Goal: Task Accomplishment & Management: Manage account settings

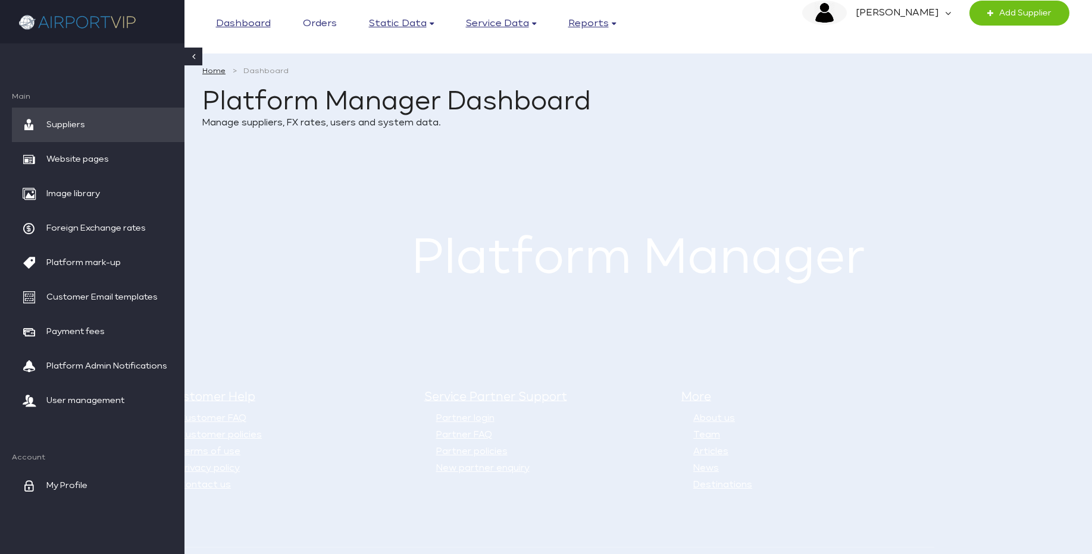
click at [322, 21] on link "Orders" at bounding box center [320, 24] width 34 height 18
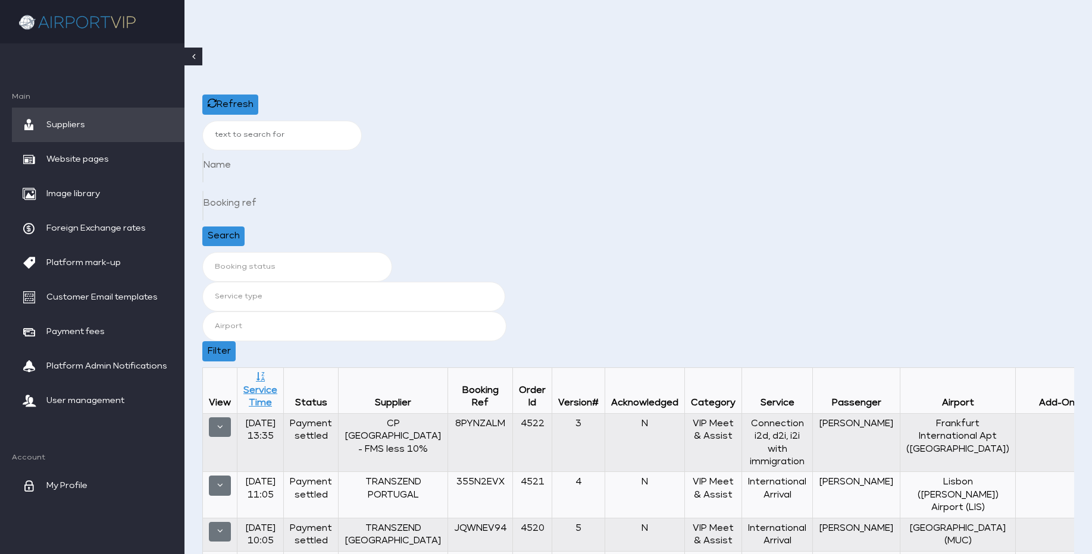
scroll to position [214, 0]
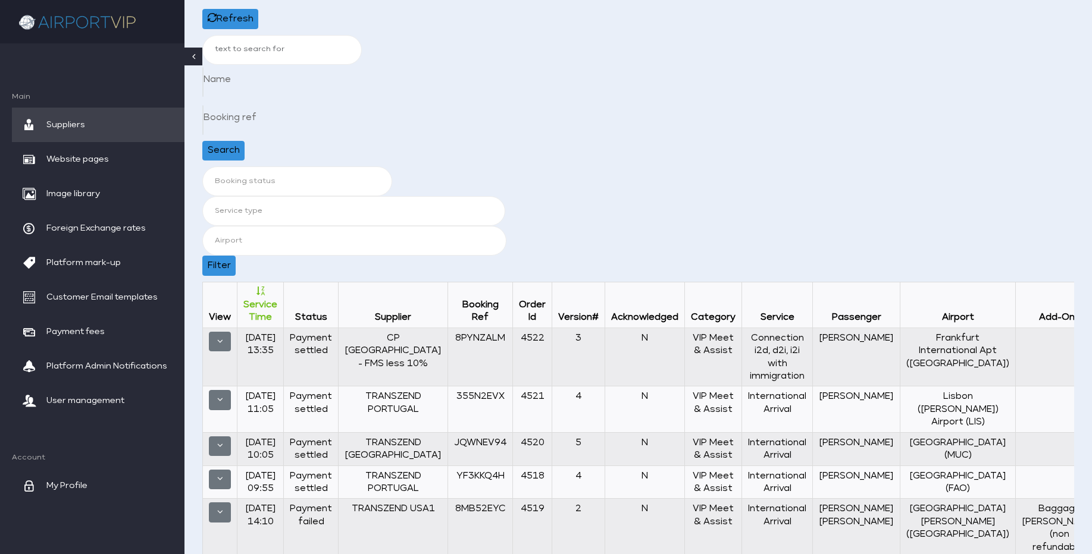
click at [267, 305] on link "Service Time" at bounding box center [260, 305] width 34 height 35
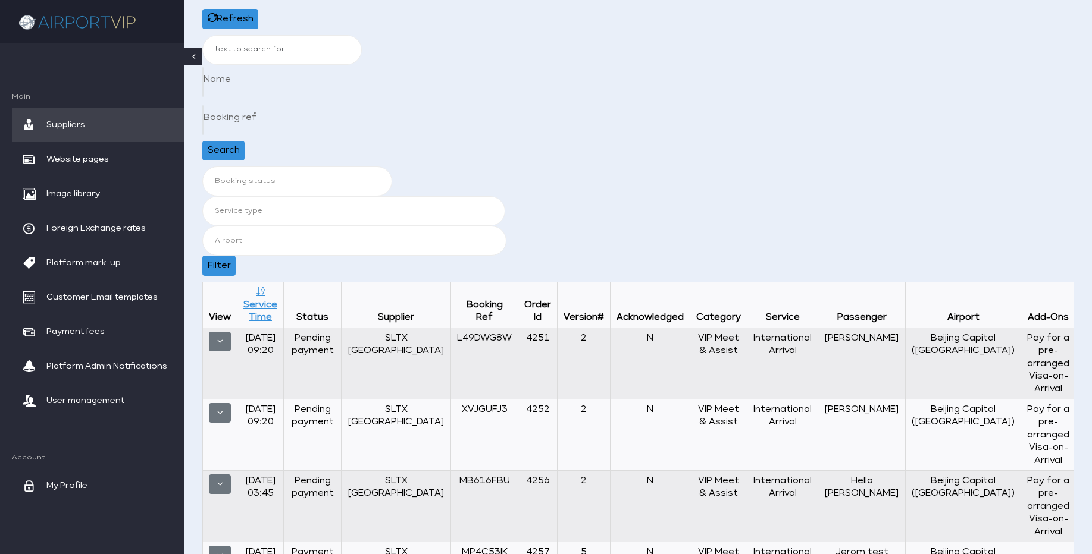
click at [452, 337] on td "L49DWG8W" at bounding box center [484, 363] width 67 height 71
copy td "L49DWG8W"
click at [725, 113] on div "Booking ref" at bounding box center [638, 122] width 872 height 38
click at [92, 371] on span "Platform Admin Notifications" at bounding box center [106, 366] width 121 height 35
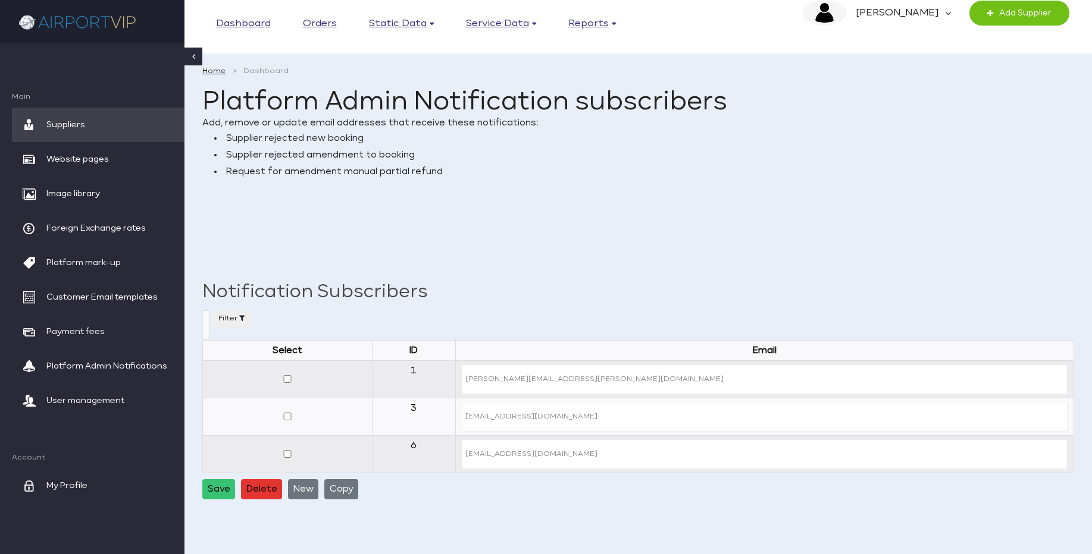
select select
drag, startPoint x: 575, startPoint y: 419, endPoint x: 463, endPoint y: 415, distance: 111.4
click at [463, 415] on input "[EMAIL_ADDRESS][DOMAIN_NAME]" at bounding box center [765, 417] width 606 height 30
drag, startPoint x: 568, startPoint y: 454, endPoint x: 464, endPoint y: 460, distance: 104.3
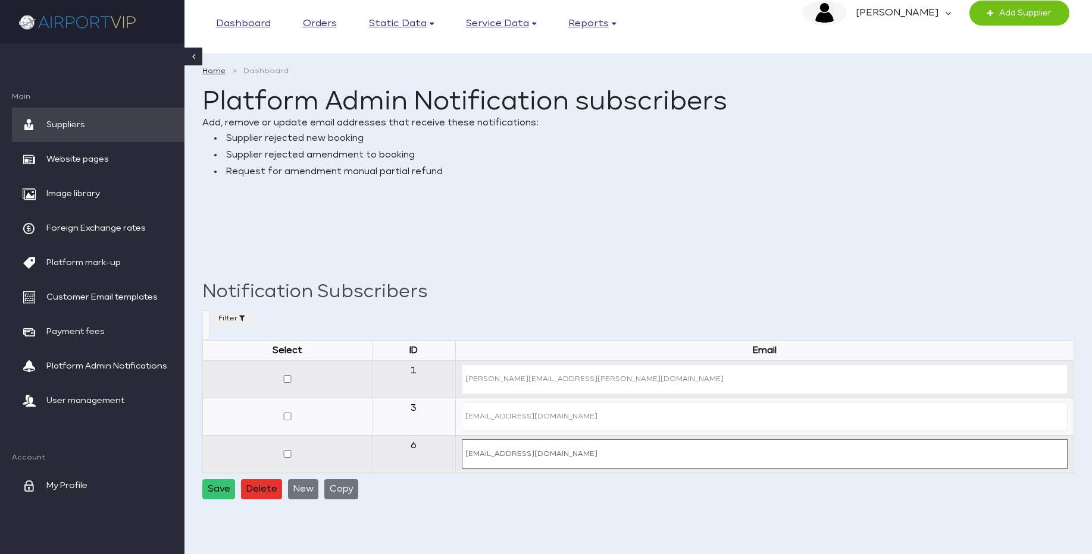
click at [463, 452] on input "steves@airportselect.com" at bounding box center [765, 455] width 606 height 30
click at [594, 218] on div "Home Dashboard Platform Admin Notification subscribers Add, remove or update em…" at bounding box center [638, 143] width 872 height 156
click at [285, 415] on input "checkbox" at bounding box center [287, 417] width 12 height 8
checkbox input "true"
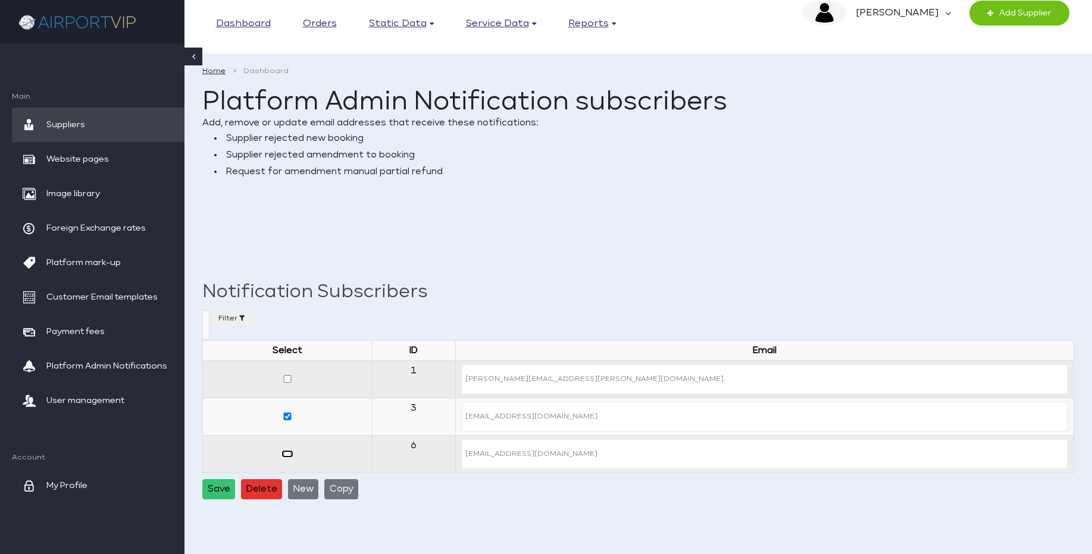
click at [286, 456] on input "checkbox" at bounding box center [287, 454] width 12 height 8
checkbox input "true"
click at [261, 490] on button "Delete" at bounding box center [261, 490] width 41 height 20
